Goal: Information Seeking & Learning: Learn about a topic

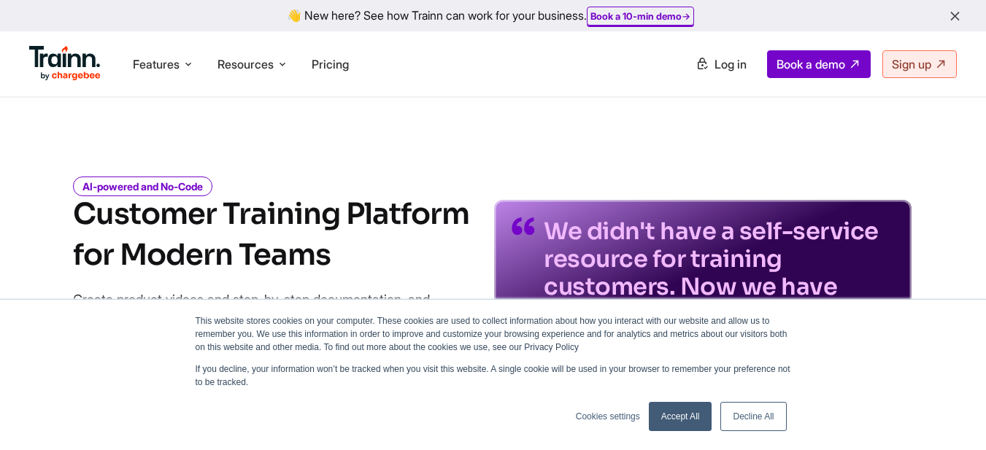
scroll to position [73, 0]
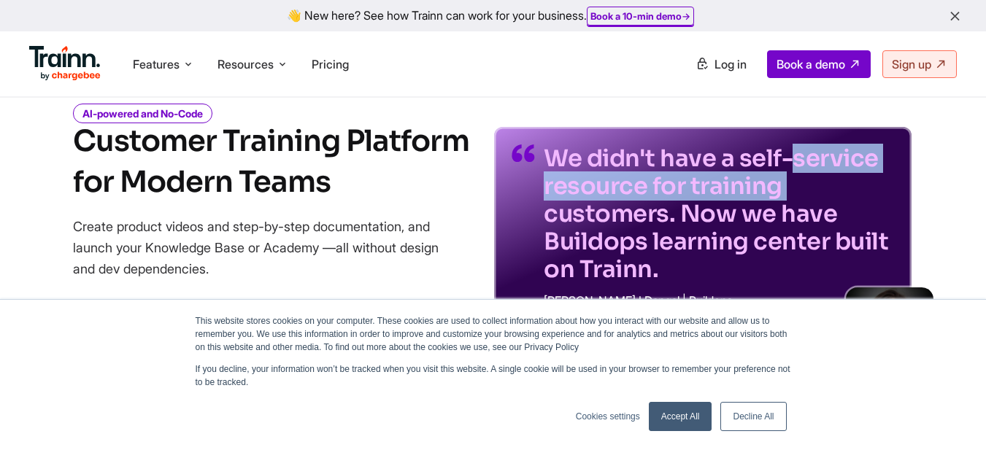
drag, startPoint x: 559, startPoint y: 153, endPoint x: 750, endPoint y: 189, distance: 194.6
click at [750, 189] on p "We didn't have a self-service resource for training customers. Now we have Buil…" at bounding box center [719, 214] width 350 height 139
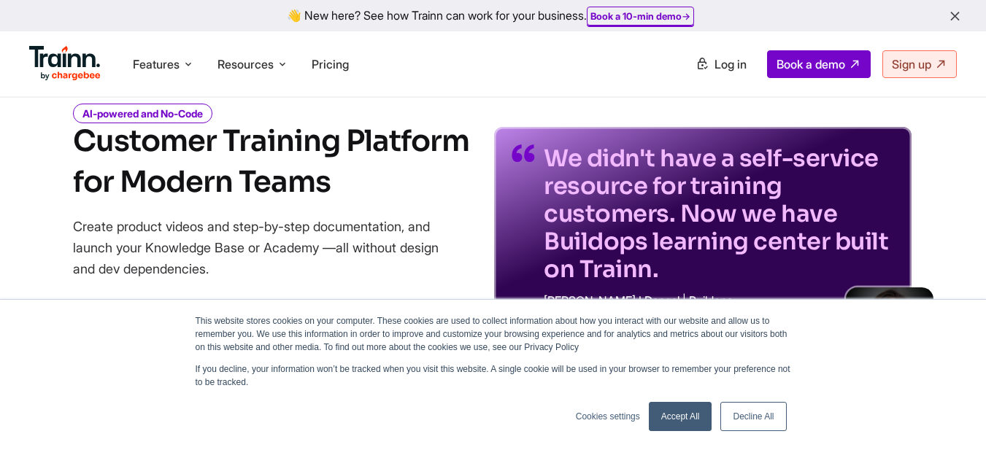
click at [929, 178] on div "AI-powered and No-Code Customer Training Platform for Modern Teams Create produ…" at bounding box center [493, 218] width 986 height 270
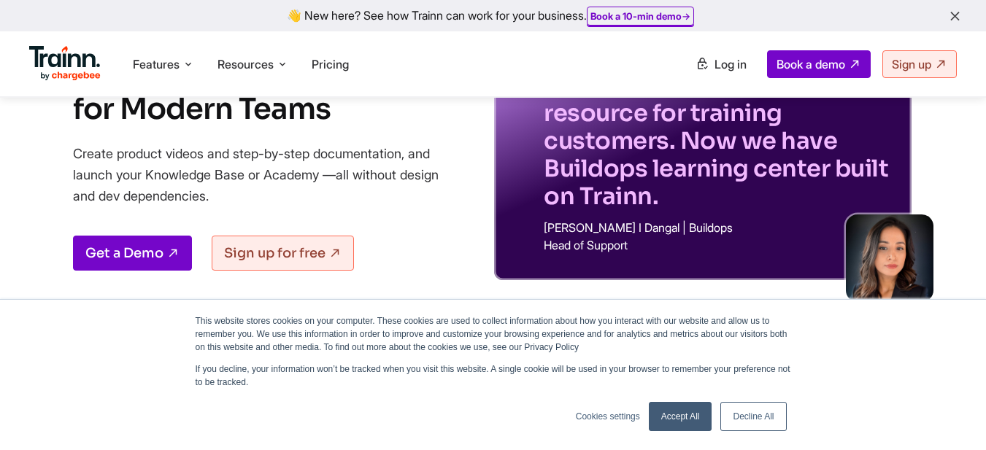
click at [752, 419] on link "Decline All" at bounding box center [754, 416] width 66 height 29
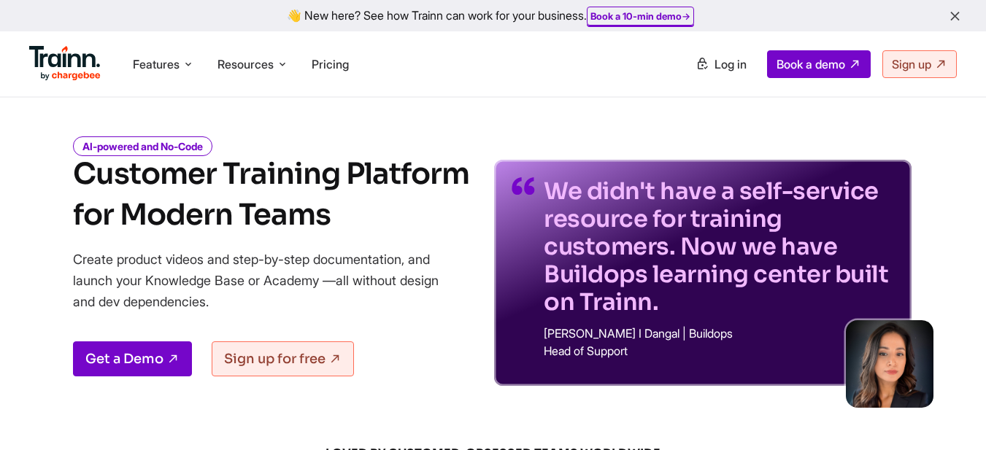
scroll to position [73, 0]
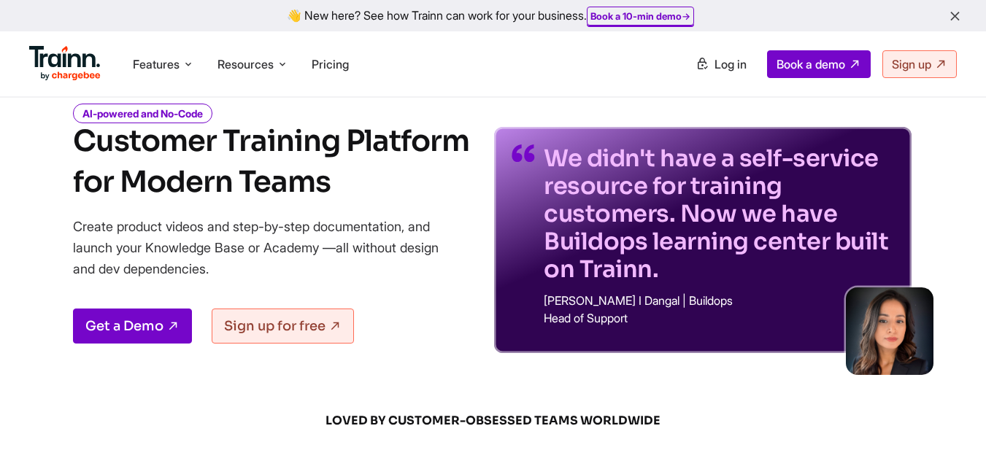
drag, startPoint x: 69, startPoint y: 231, endPoint x: 250, endPoint y: 261, distance: 182.8
click at [250, 261] on div "AI-powered and No-Code Customer Training Platform for Modern Teams Create produ…" at bounding box center [493, 218] width 986 height 270
click at [37, 353] on div "AI-powered and No-Code Customer Training Platform for Modern Teams Create produ…" at bounding box center [493, 218] width 986 height 270
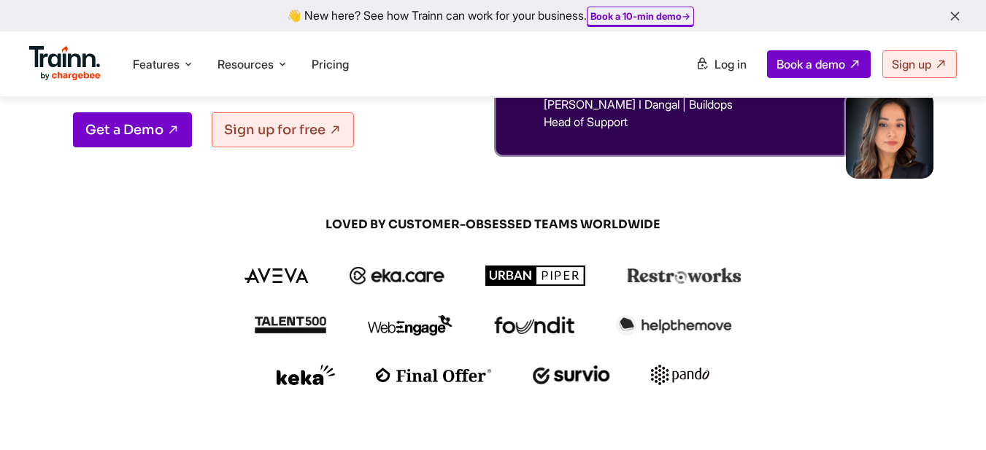
scroll to position [292, 0]
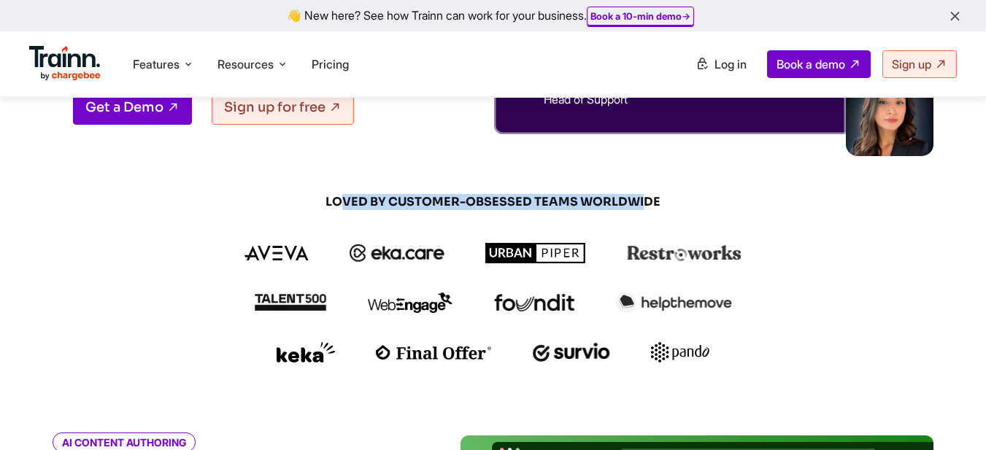
drag, startPoint x: 343, startPoint y: 204, endPoint x: 643, endPoint y: 187, distance: 300.6
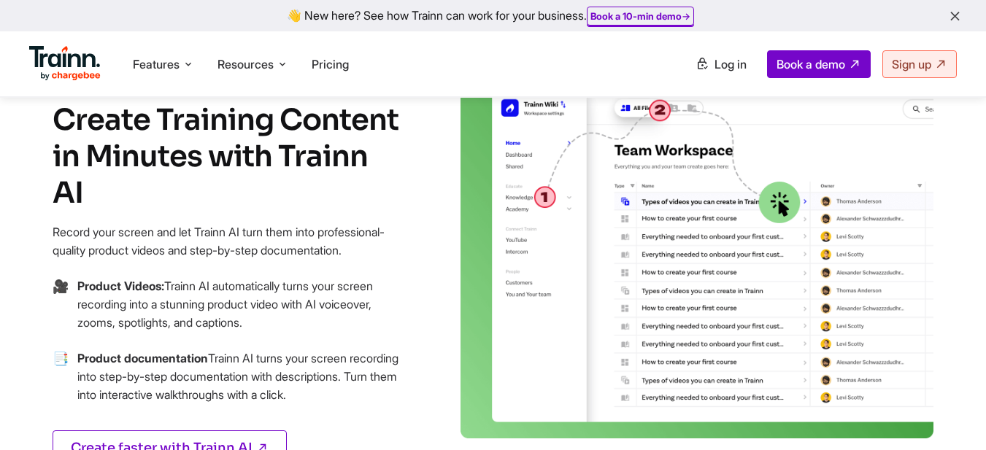
scroll to position [730, 0]
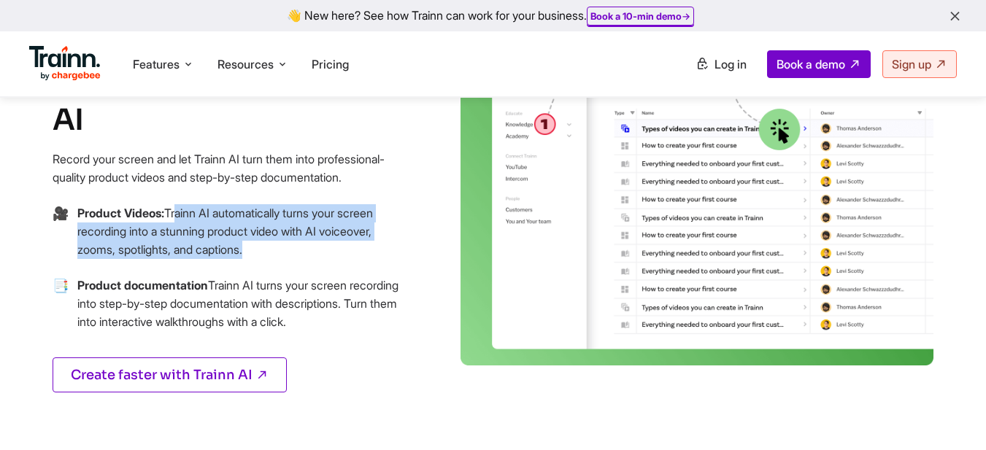
drag, startPoint x: 185, startPoint y: 184, endPoint x: 281, endPoint y: 228, distance: 105.5
click at [281, 228] on div "AI CONTENT AUTHORING Create Training Content in Minutes with Trainn AI Record y…" at bounding box center [228, 213] width 350 height 431
click at [329, 226] on p "Product Videos: Trainn AI automatically turns your screen recording into a stun…" at bounding box center [240, 231] width 326 height 55
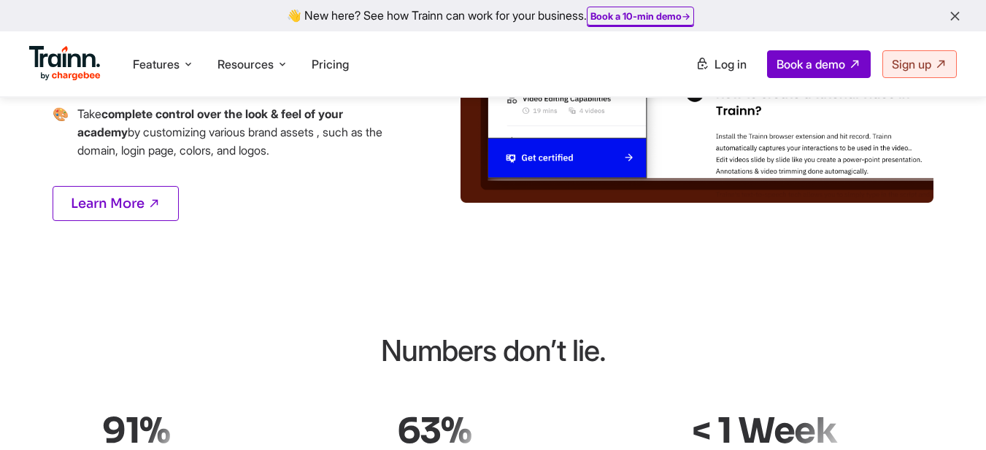
scroll to position [2117, 0]
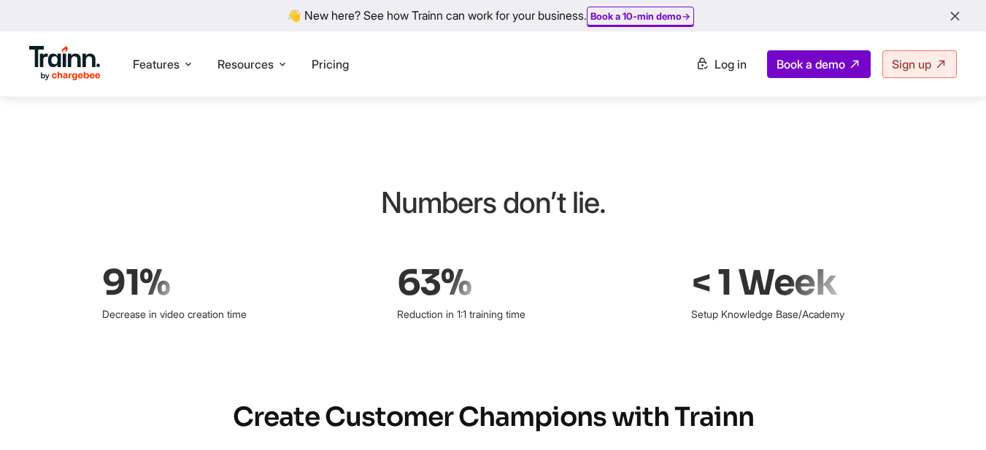
click at [411, 191] on div "Numbers don’t lie." at bounding box center [493, 203] width 679 height 44
click at [272, 196] on div "Numbers don’t lie." at bounding box center [493, 203] width 679 height 44
drag, startPoint x: 112, startPoint y: 250, endPoint x: 252, endPoint y: 296, distance: 147.3
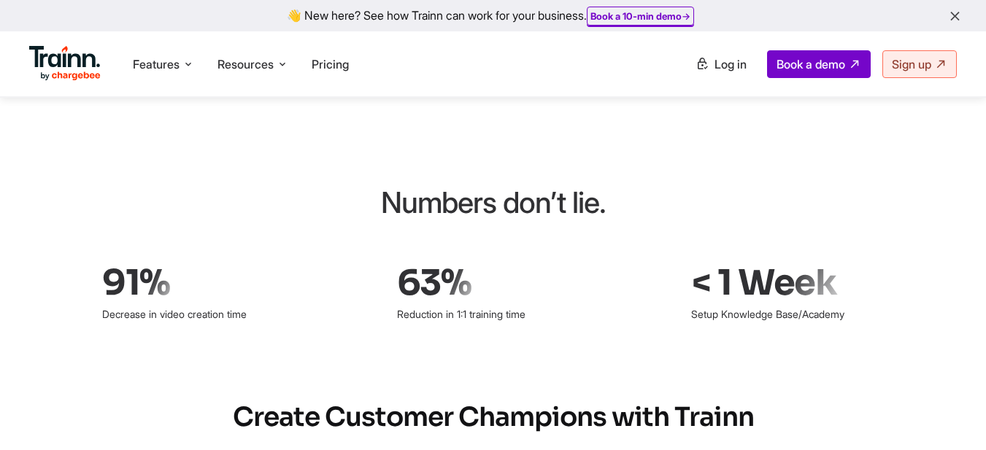
click at [252, 296] on div "91% Decrease in video creation time" at bounding box center [198, 293] width 193 height 66
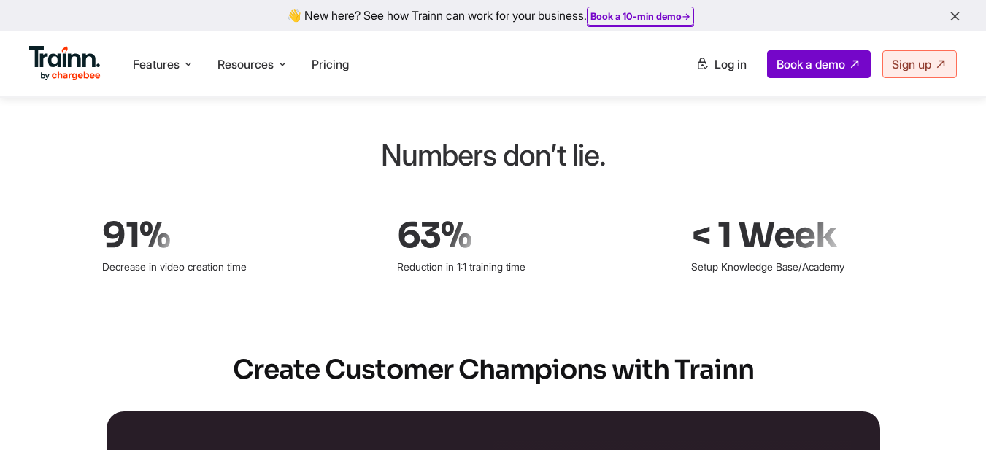
scroll to position [2190, 0]
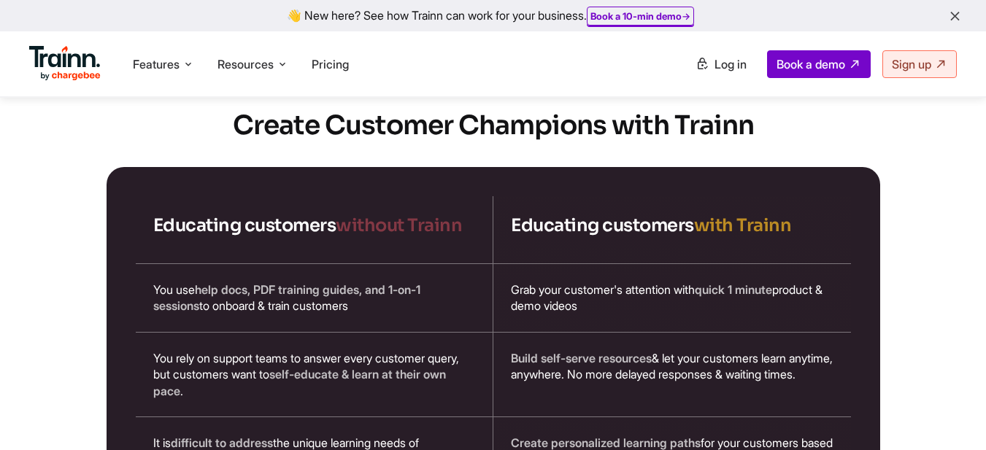
scroll to position [2336, 0]
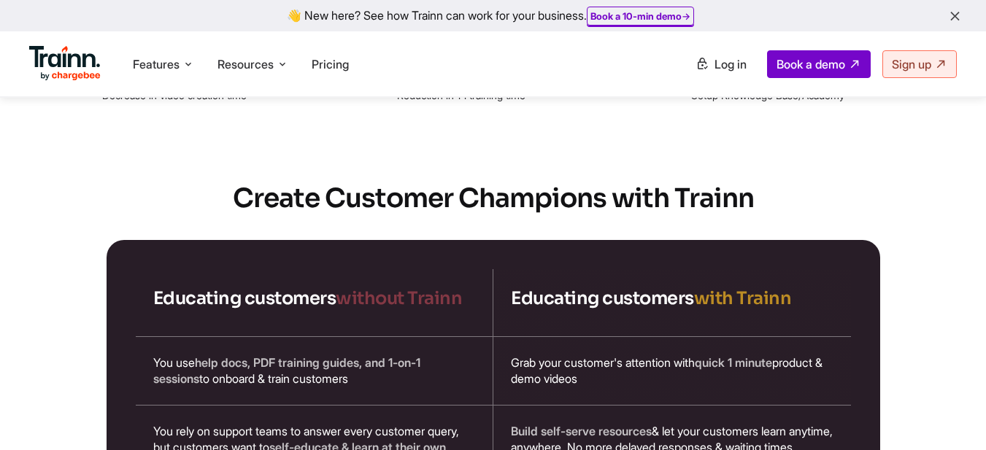
click at [302, 189] on h2 "Create Customer Champions with Trainn" at bounding box center [493, 198] width 986 height 37
click at [303, 188] on h2 "Create Customer Champions with Trainn" at bounding box center [493, 198] width 986 height 37
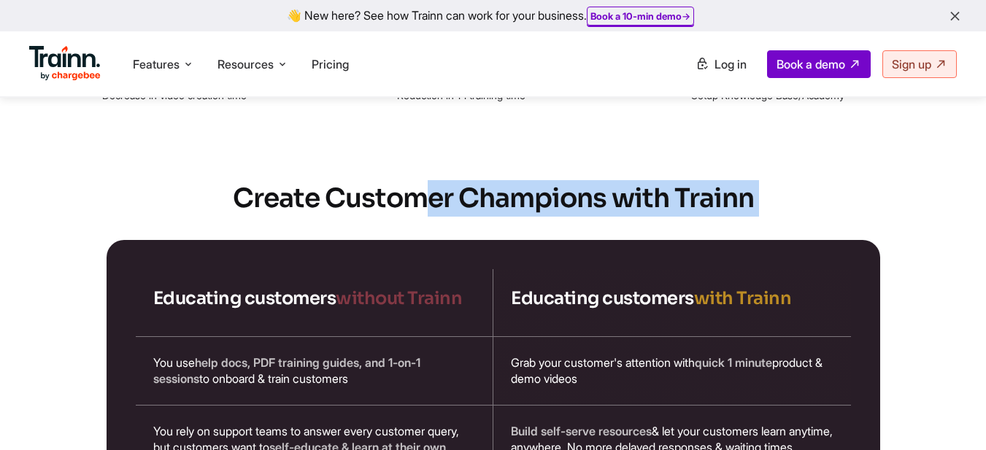
click at [303, 188] on h2 "Create Customer Champions with Trainn" at bounding box center [493, 198] width 986 height 37
click at [207, 193] on h2 "Create Customer Champions with Trainn" at bounding box center [493, 198] width 986 height 37
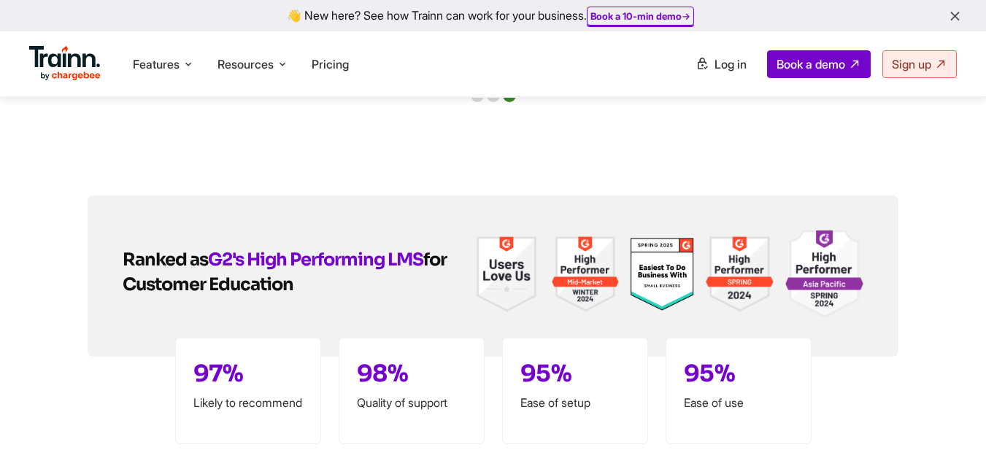
scroll to position [3571, 0]
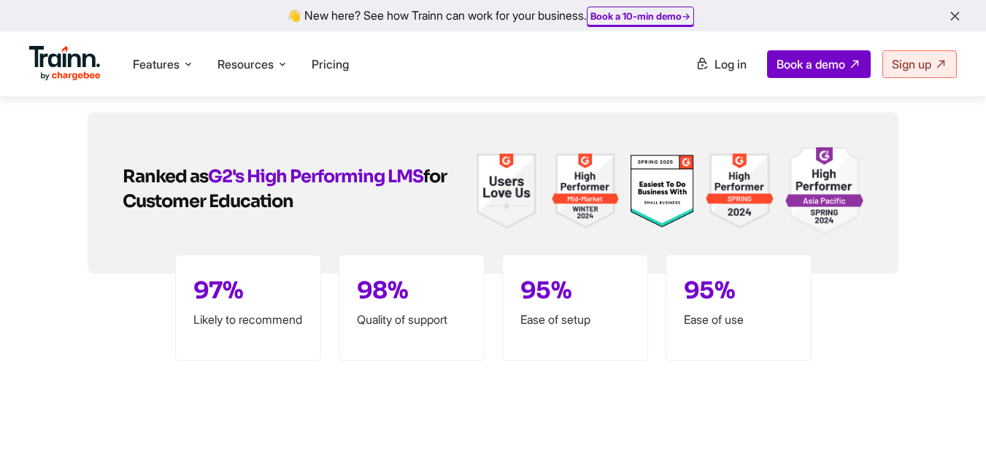
drag, startPoint x: 128, startPoint y: 164, endPoint x: 331, endPoint y: 191, distance: 205.6
click at [331, 191] on h2 "Ranked as G2's High Performing LMS for Customer Education" at bounding box center [298, 189] width 350 height 50
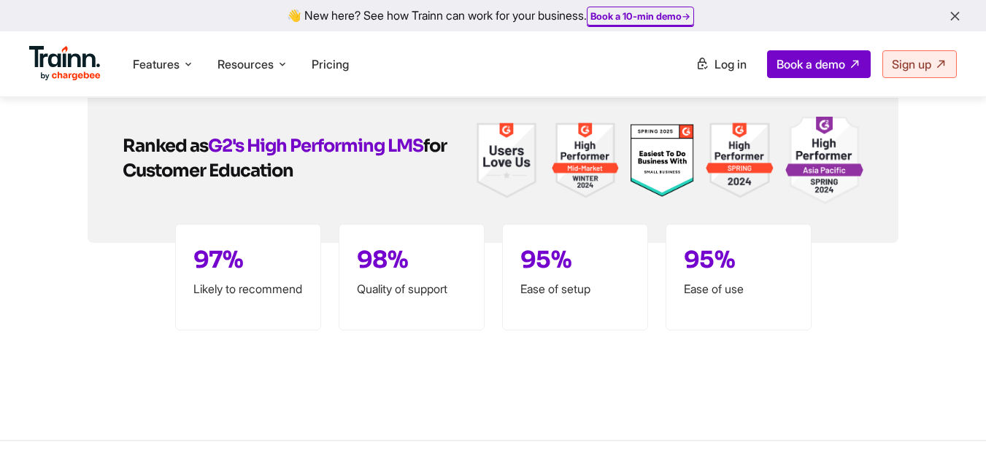
scroll to position [3541, 0]
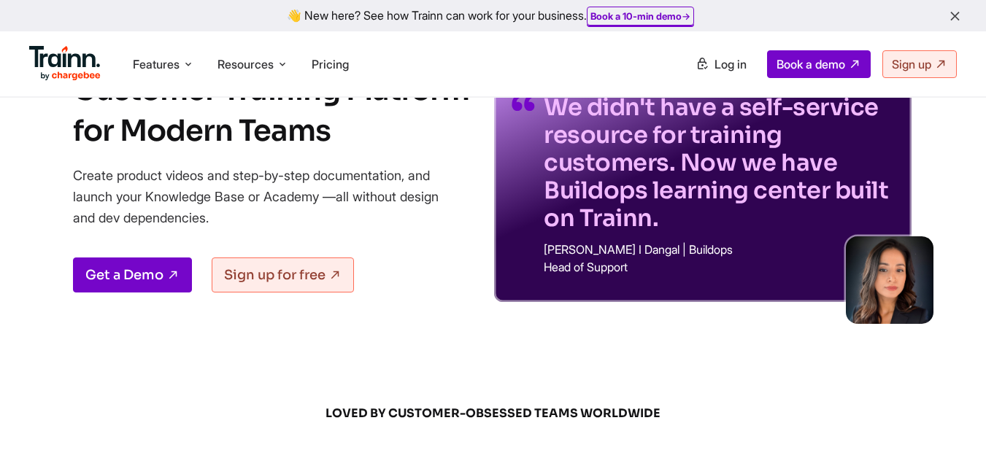
scroll to position [0, 0]
